Goal: Check status: Check status

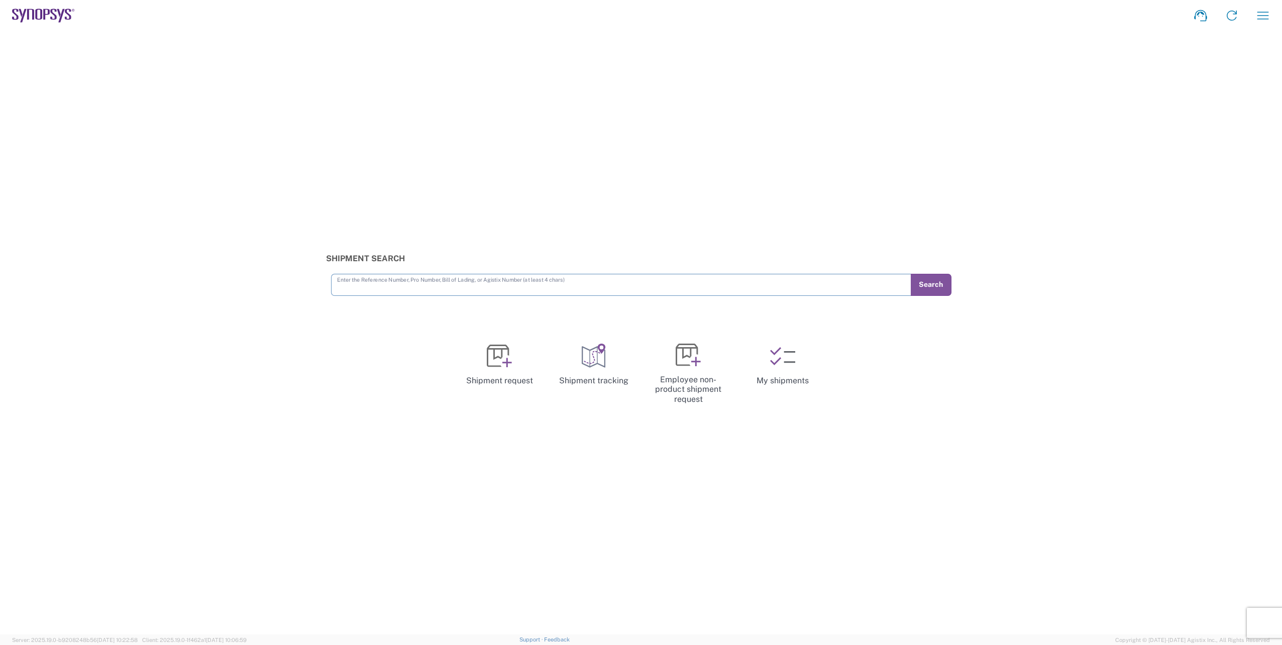
click at [532, 284] on input "text" at bounding box center [621, 284] width 568 height 18
type input "56853361"
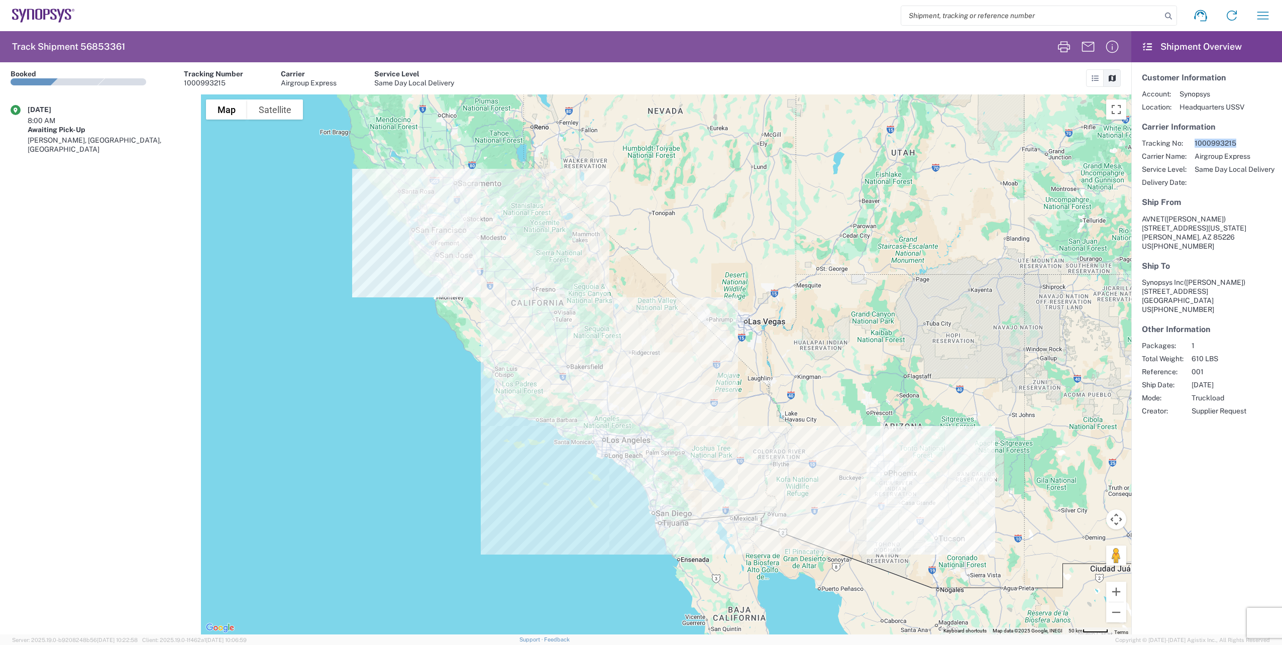
drag, startPoint x: 1237, startPoint y: 143, endPoint x: 1196, endPoint y: 147, distance: 41.4
click at [1196, 147] on span "1000993215" at bounding box center [1235, 143] width 80 height 9
copy span "1000993215"
click at [2, 31] on agx-form-navbar "Shipment request Shipment tracking Employee non-product shipment request My shi…" at bounding box center [641, 15] width 1282 height 31
click at [2, 27] on agx-form-navbar "Shipment request Shipment tracking Employee non-product shipment request My shi…" at bounding box center [641, 15] width 1282 height 31
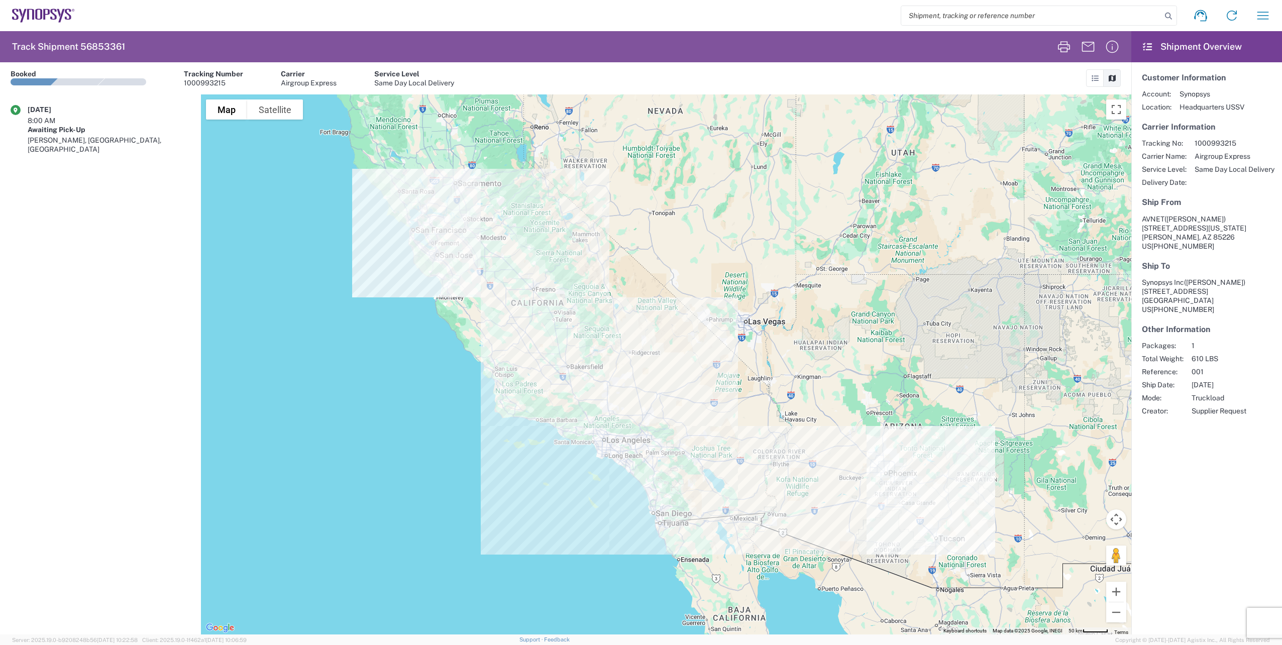
drag, startPoint x: 40, startPoint y: 15, endPoint x: 88, endPoint y: 16, distance: 48.3
click at [40, 15] on icon at bounding box center [43, 16] width 63 height 14
